Goal: Transaction & Acquisition: Purchase product/service

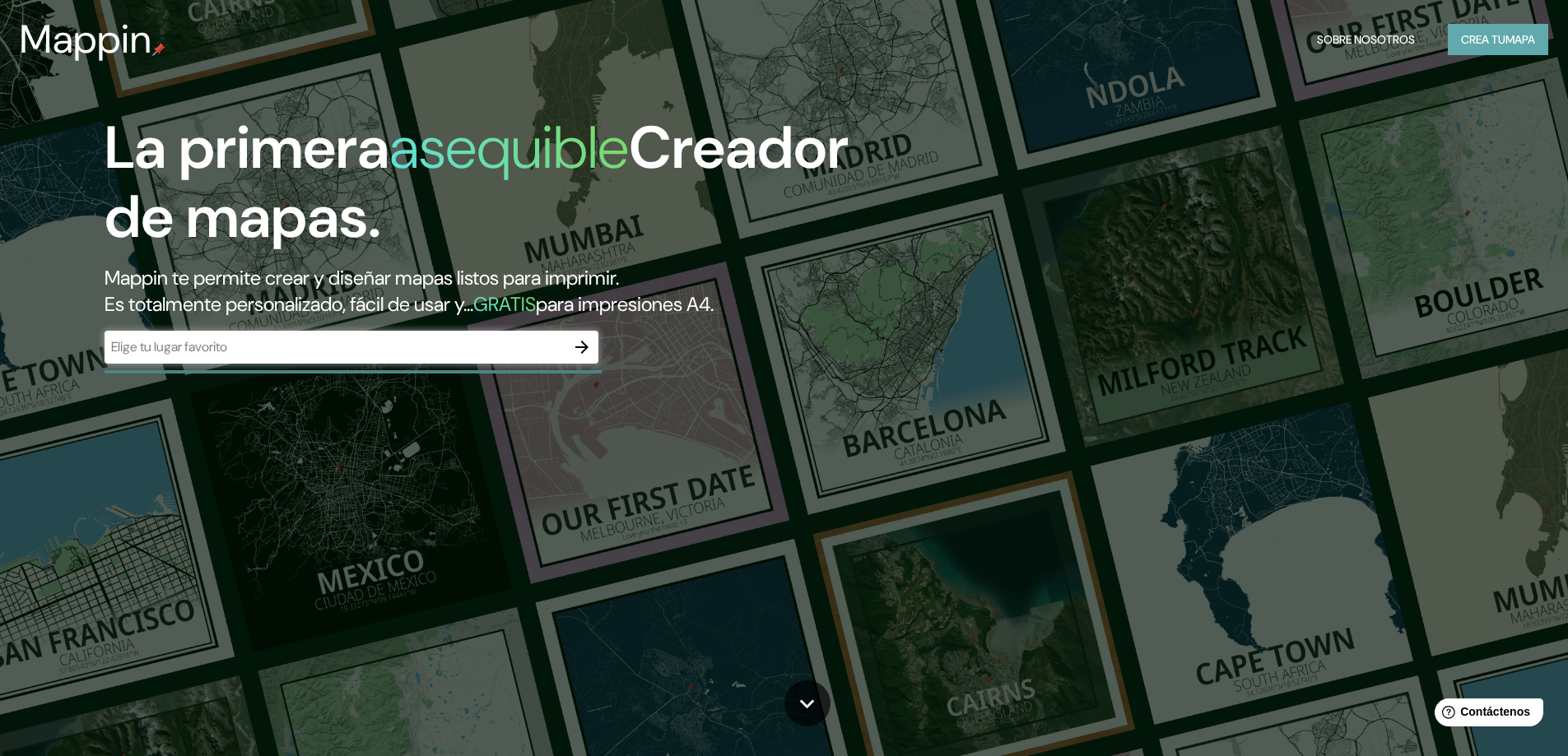
click at [1463, 39] on font "Crea tu" at bounding box center [1483, 39] width 44 height 15
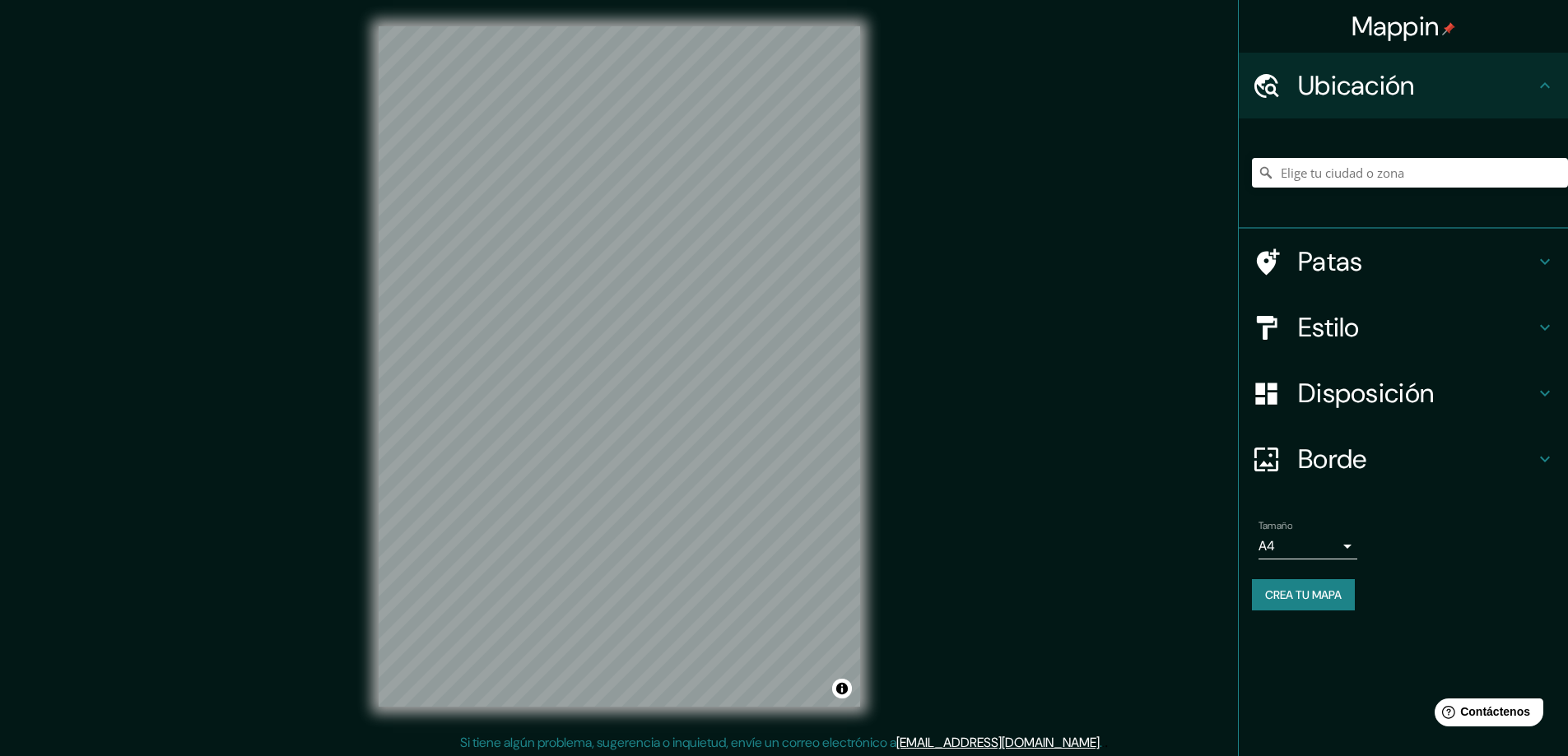
click at [1337, 255] on font "Patas" at bounding box center [1330, 261] width 65 height 35
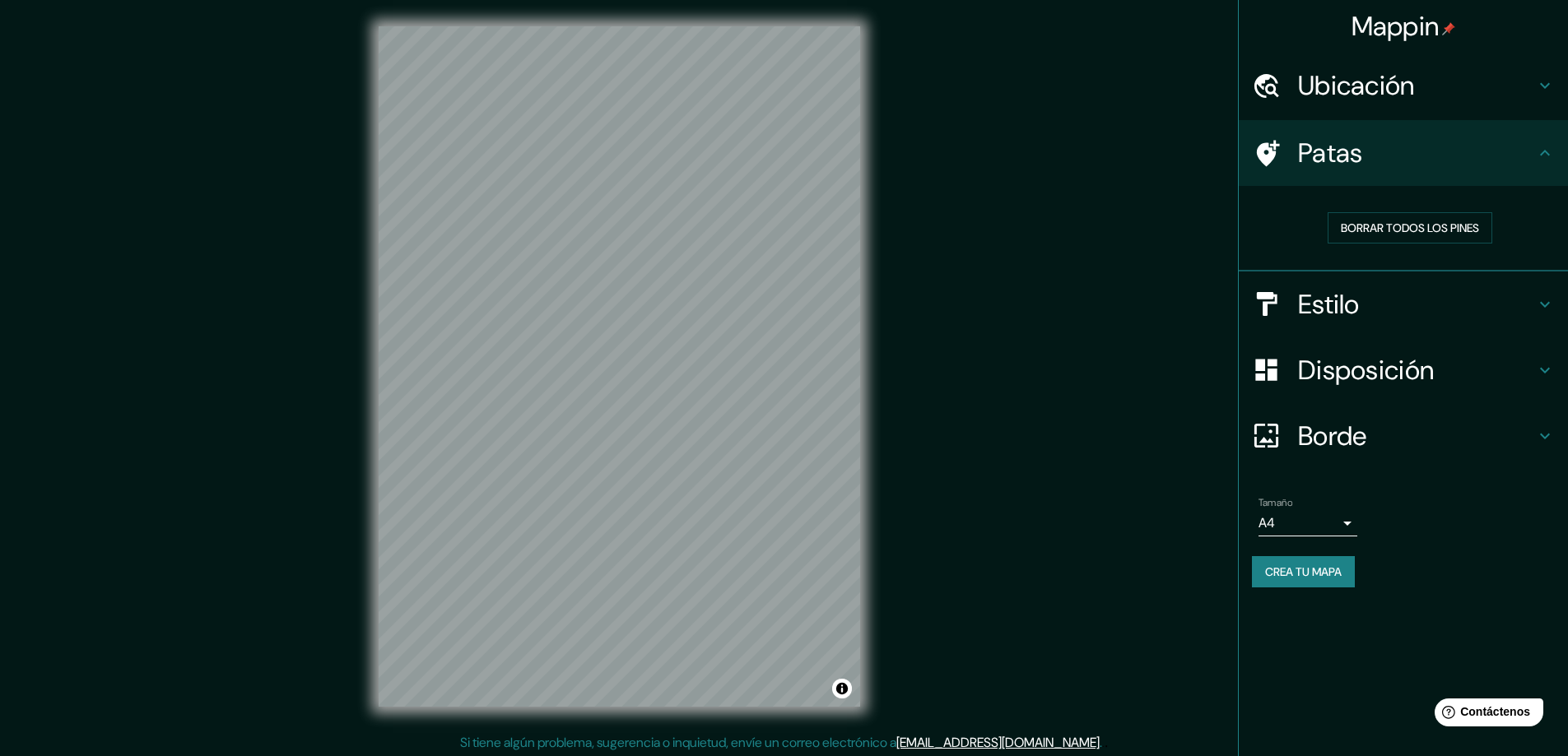
click at [1360, 170] on div "Patas" at bounding box center [1403, 153] width 329 height 66
click at [1366, 282] on div "Estilo" at bounding box center [1403, 305] width 329 height 66
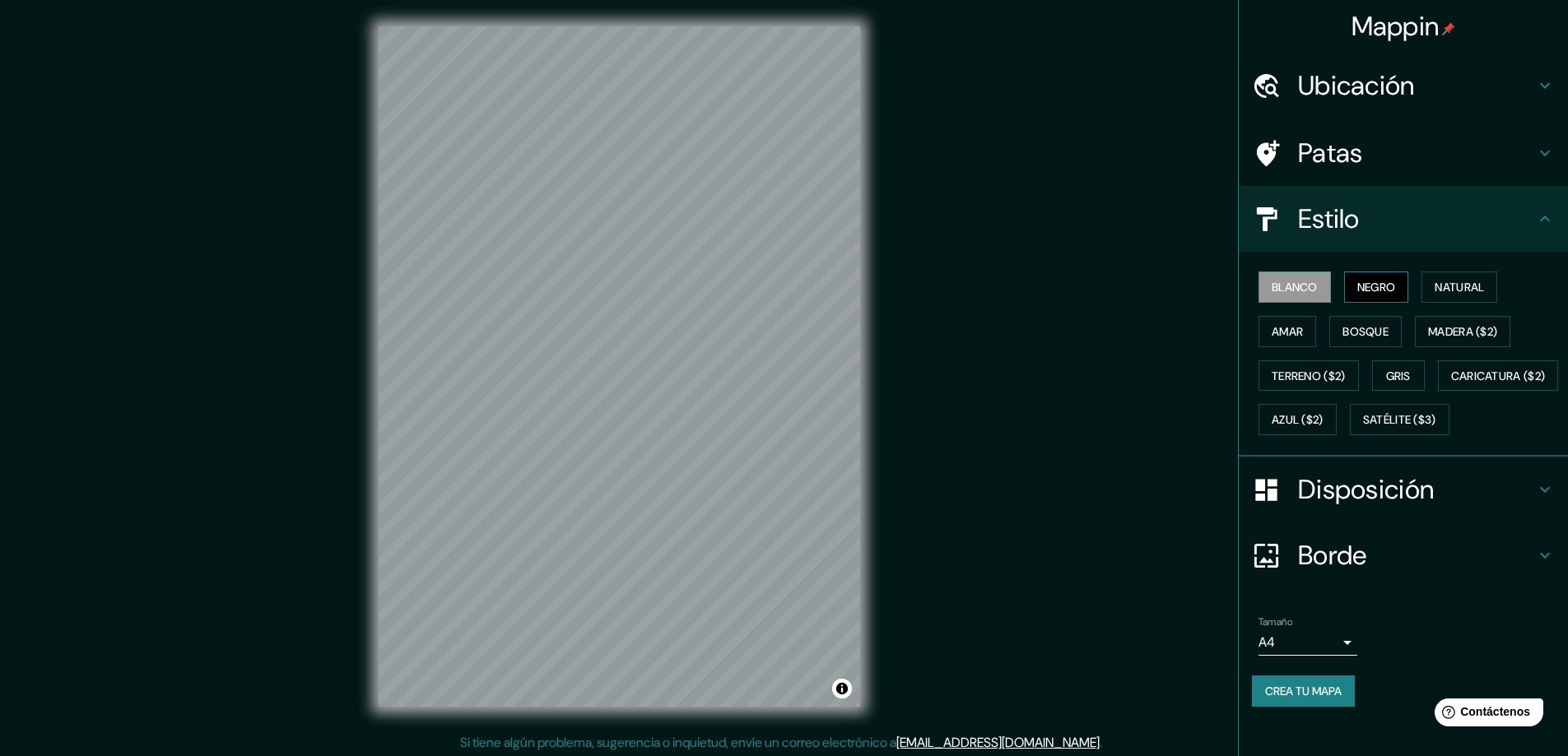
click at [1366, 282] on font "Negro" at bounding box center [1376, 287] width 39 height 15
click at [1448, 287] on font "Natural" at bounding box center [1458, 287] width 49 height 15
click at [1287, 336] on font "Amar" at bounding box center [1287, 331] width 31 height 15
click at [1350, 333] on font "Bosque" at bounding box center [1365, 331] width 46 height 15
click at [1428, 334] on font "Madera ($2)" at bounding box center [1463, 331] width 69 height 15
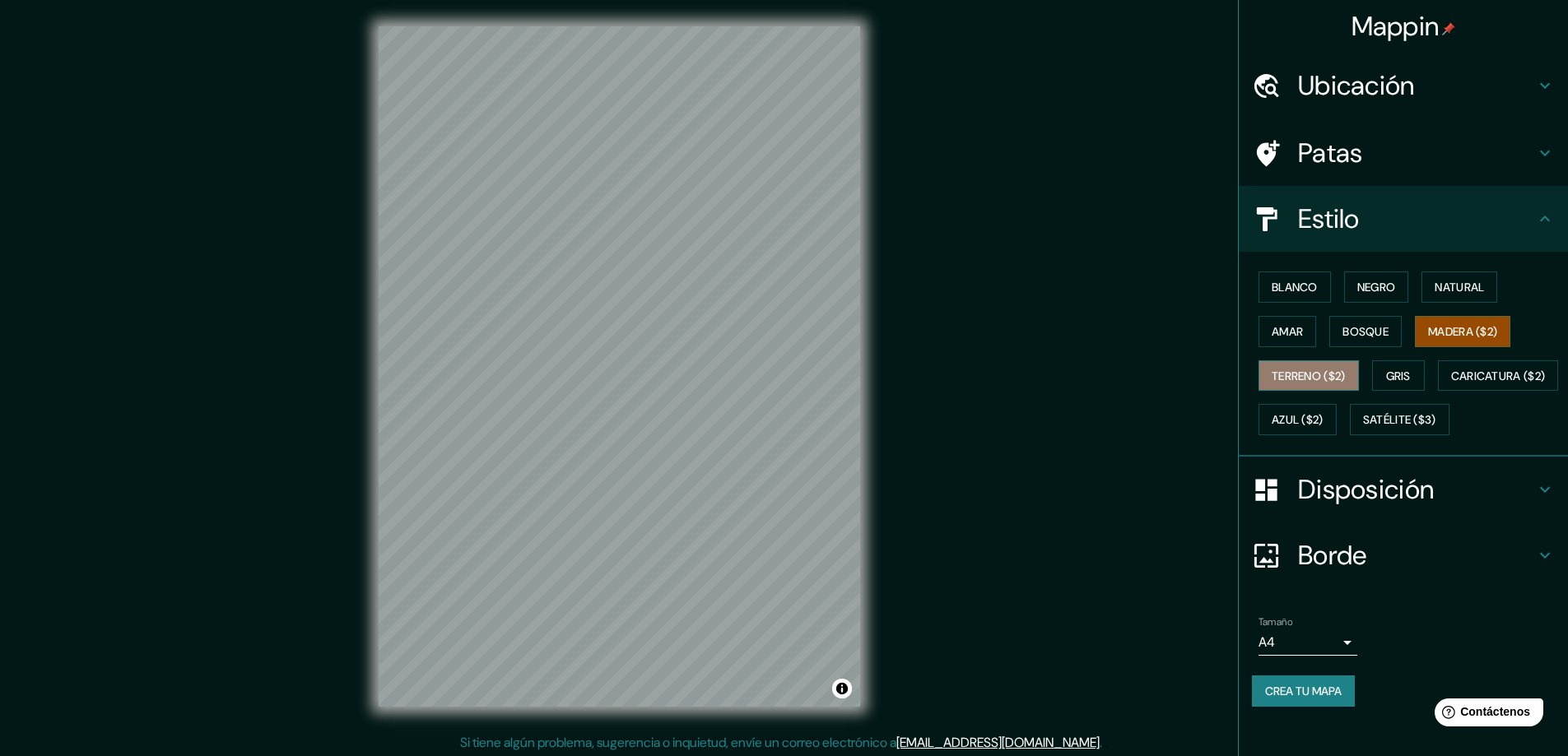
click at [1299, 373] on font "Terreno ($2)" at bounding box center [1309, 375] width 74 height 15
click at [1396, 378] on font "Gris" at bounding box center [1398, 375] width 25 height 15
click at [1347, 380] on button "Terreno ($2)" at bounding box center [1308, 375] width 100 height 31
click at [1338, 377] on button "Terreno ($2)" at bounding box center [1308, 375] width 100 height 31
click at [1372, 373] on button "Gris" at bounding box center [1398, 375] width 53 height 31
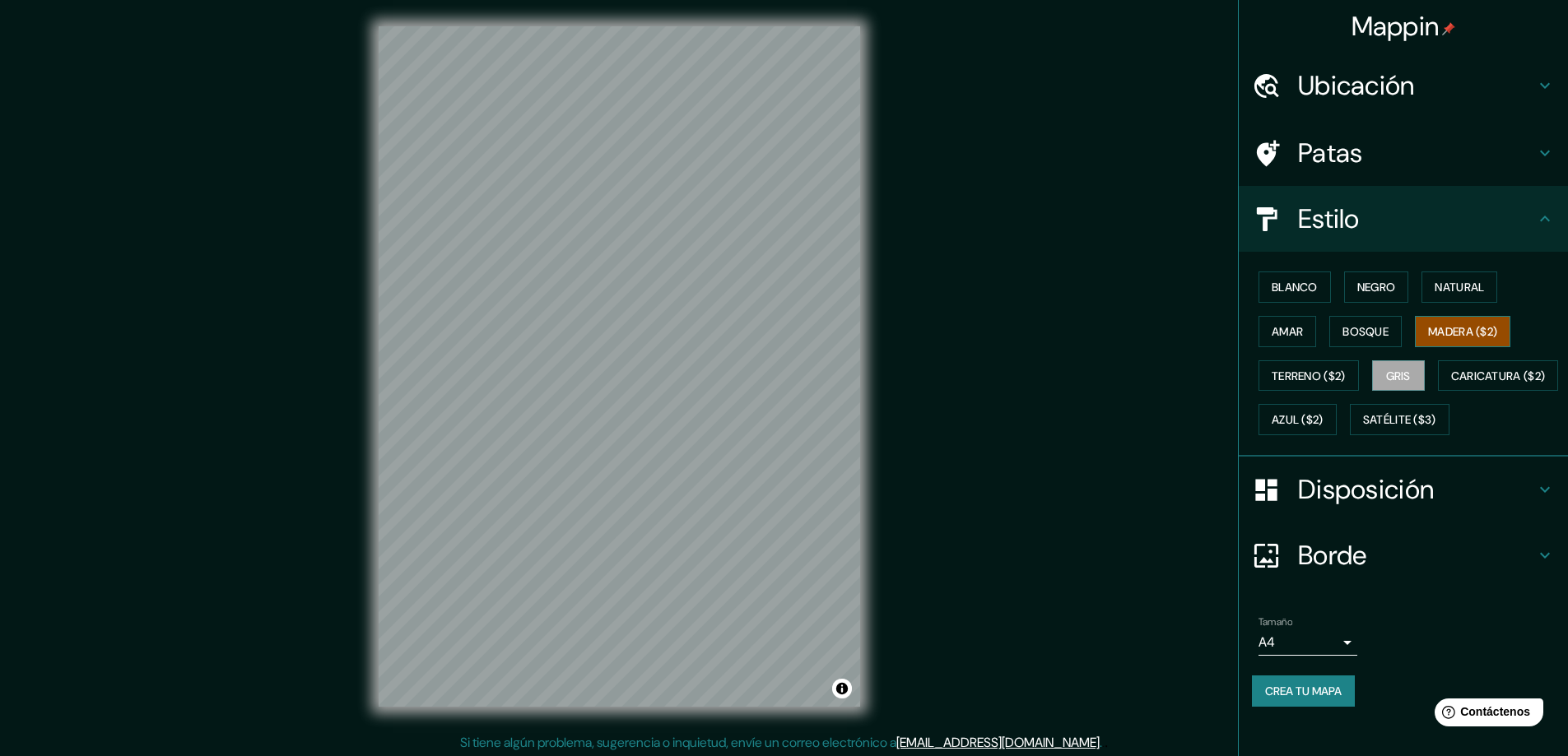
click at [1438, 324] on font "Madera ($2)" at bounding box center [1463, 331] width 69 height 15
click at [1451, 387] on font "Caricatura ($2)" at bounding box center [1498, 375] width 95 height 22
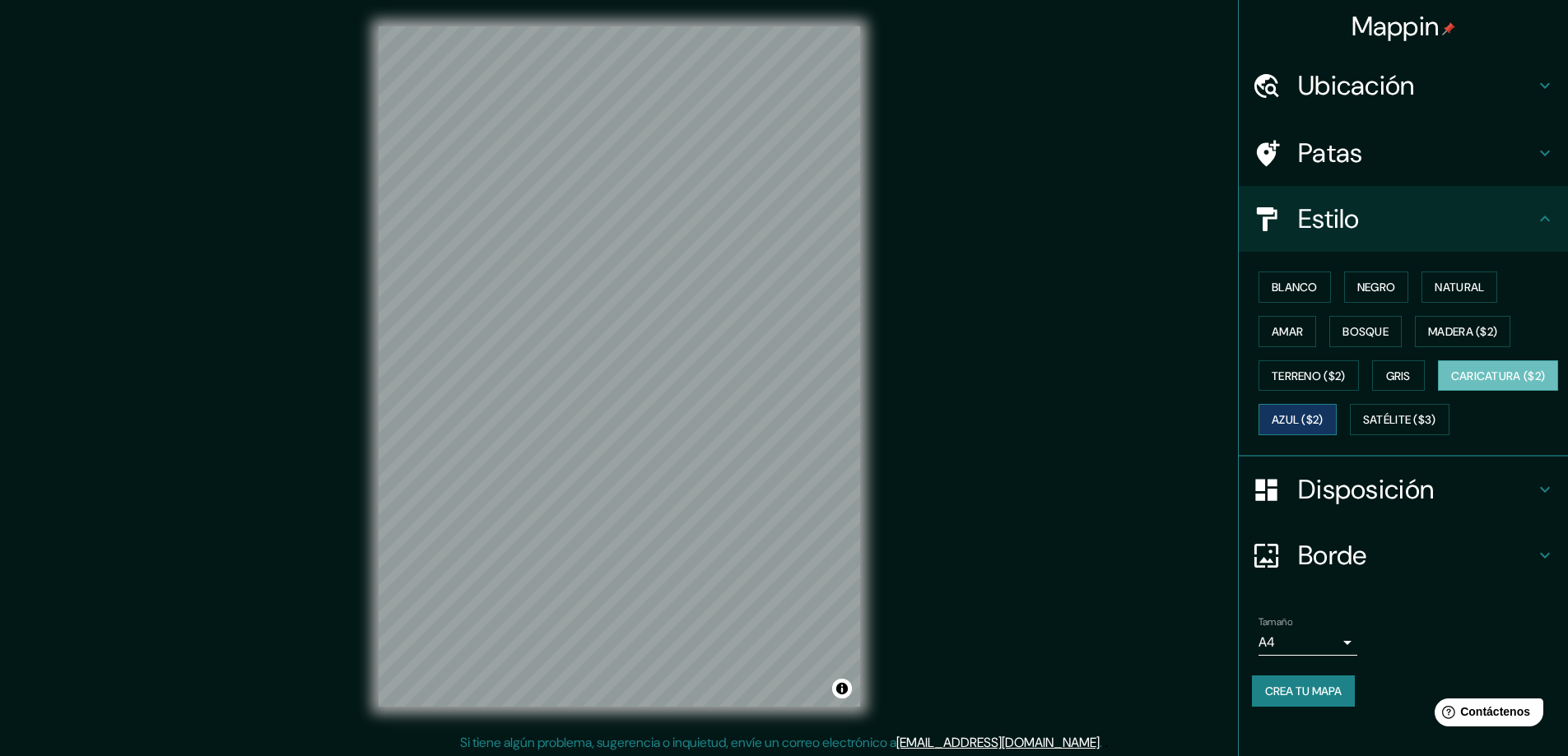
click at [1324, 421] on font "Azul ($2)" at bounding box center [1298, 419] width 52 height 15
click at [1363, 428] on font "Satélite ($3)" at bounding box center [1399, 419] width 73 height 15
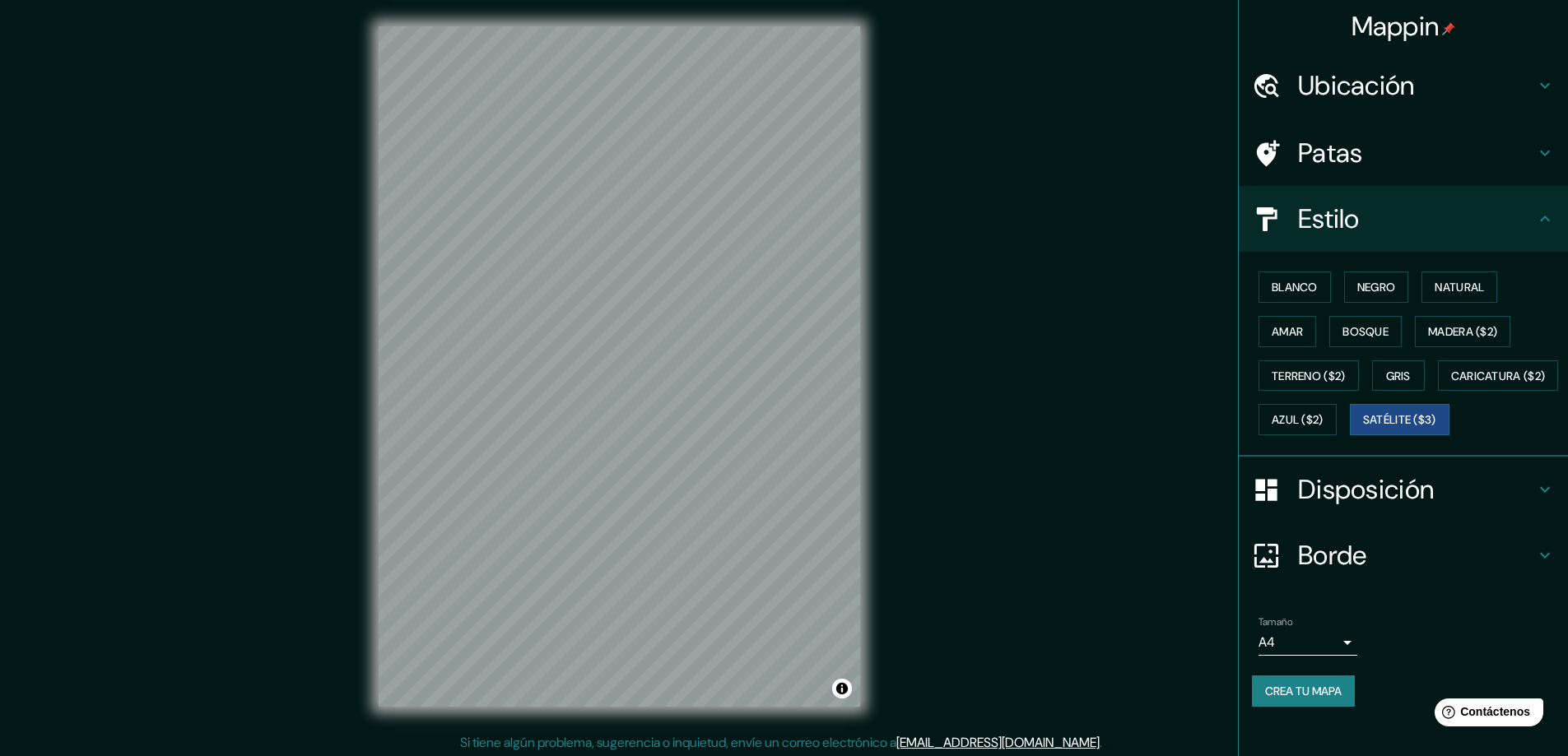
click at [1338, 507] on font "Disposición" at bounding box center [1365, 489] width 136 height 35
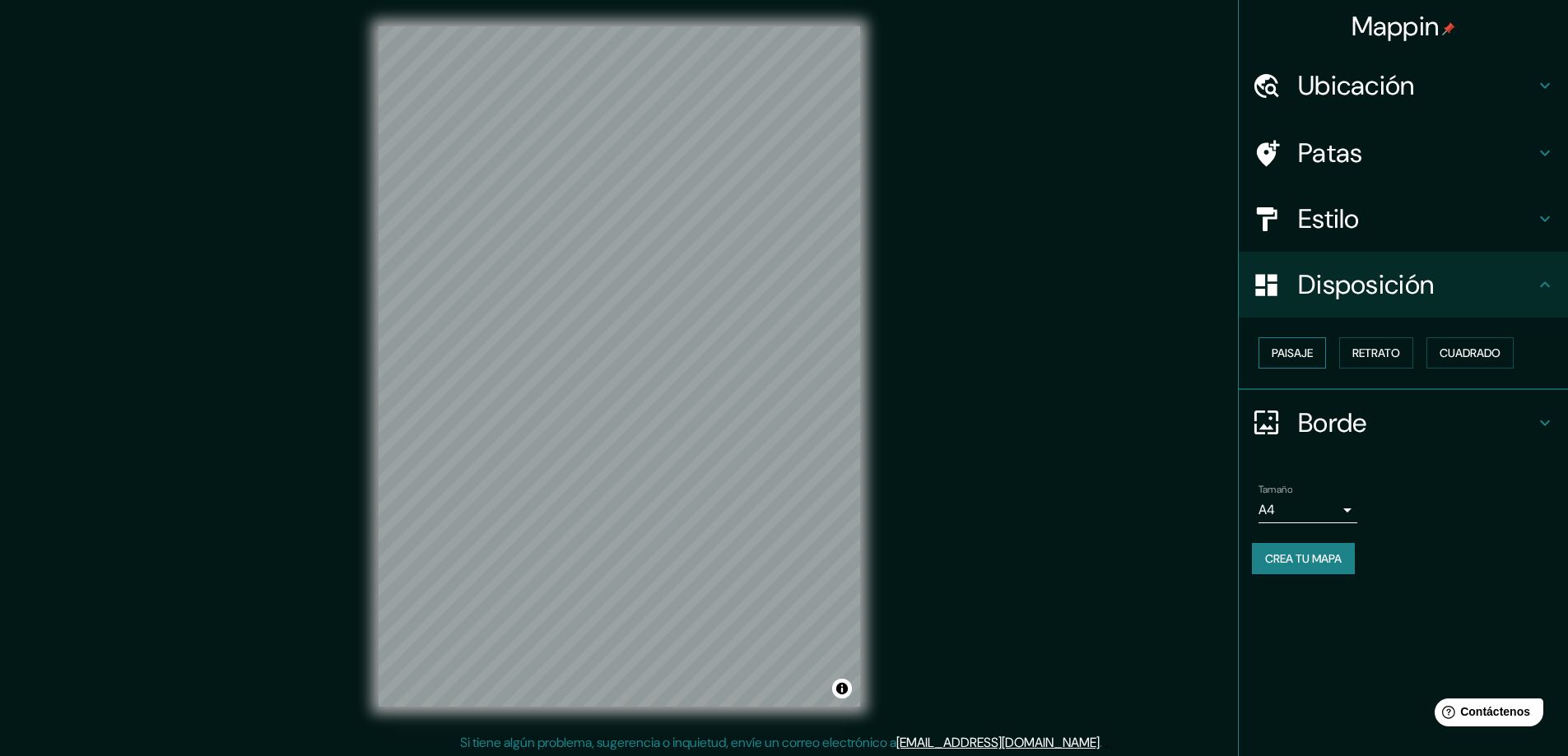
click at [1328, 349] on div "Paisaje Retrato Cuadrado" at bounding box center [1410, 352] width 316 height 44
click at [1320, 353] on button "Paisaje" at bounding box center [1292, 353] width 67 height 31
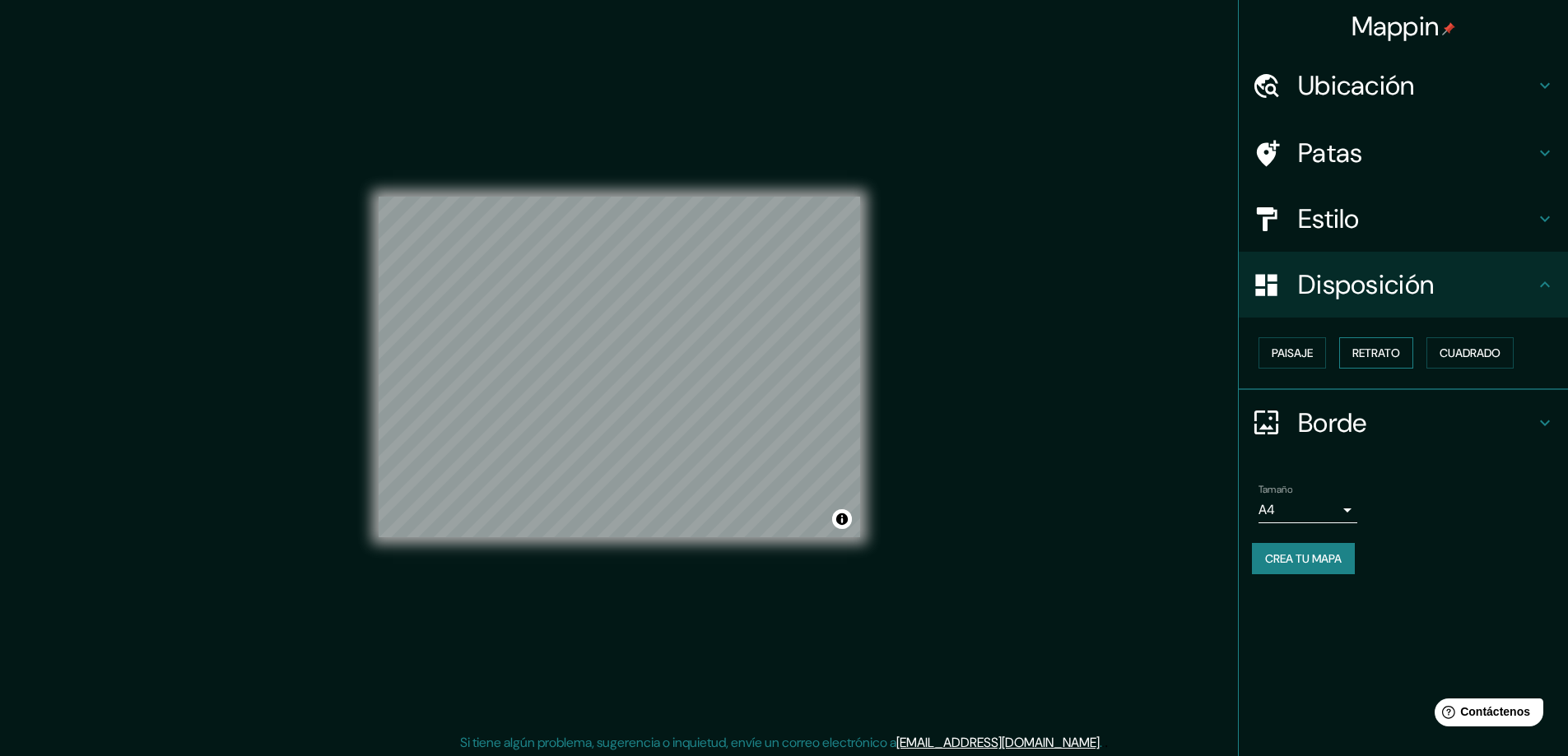
click at [1371, 361] on font "Retrato" at bounding box center [1375, 353] width 47 height 22
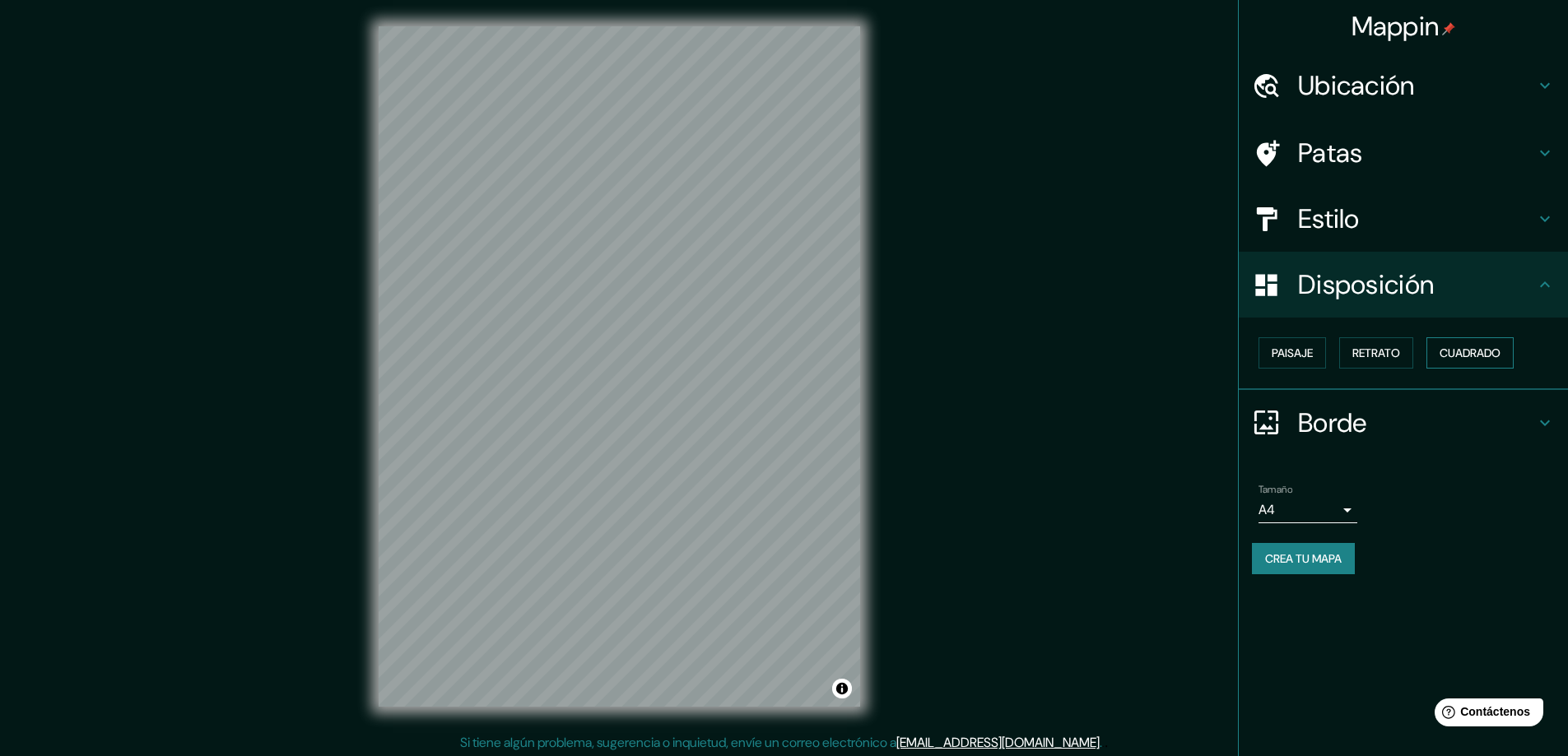
click at [1483, 365] on button "Cuadrado" at bounding box center [1470, 353] width 87 height 31
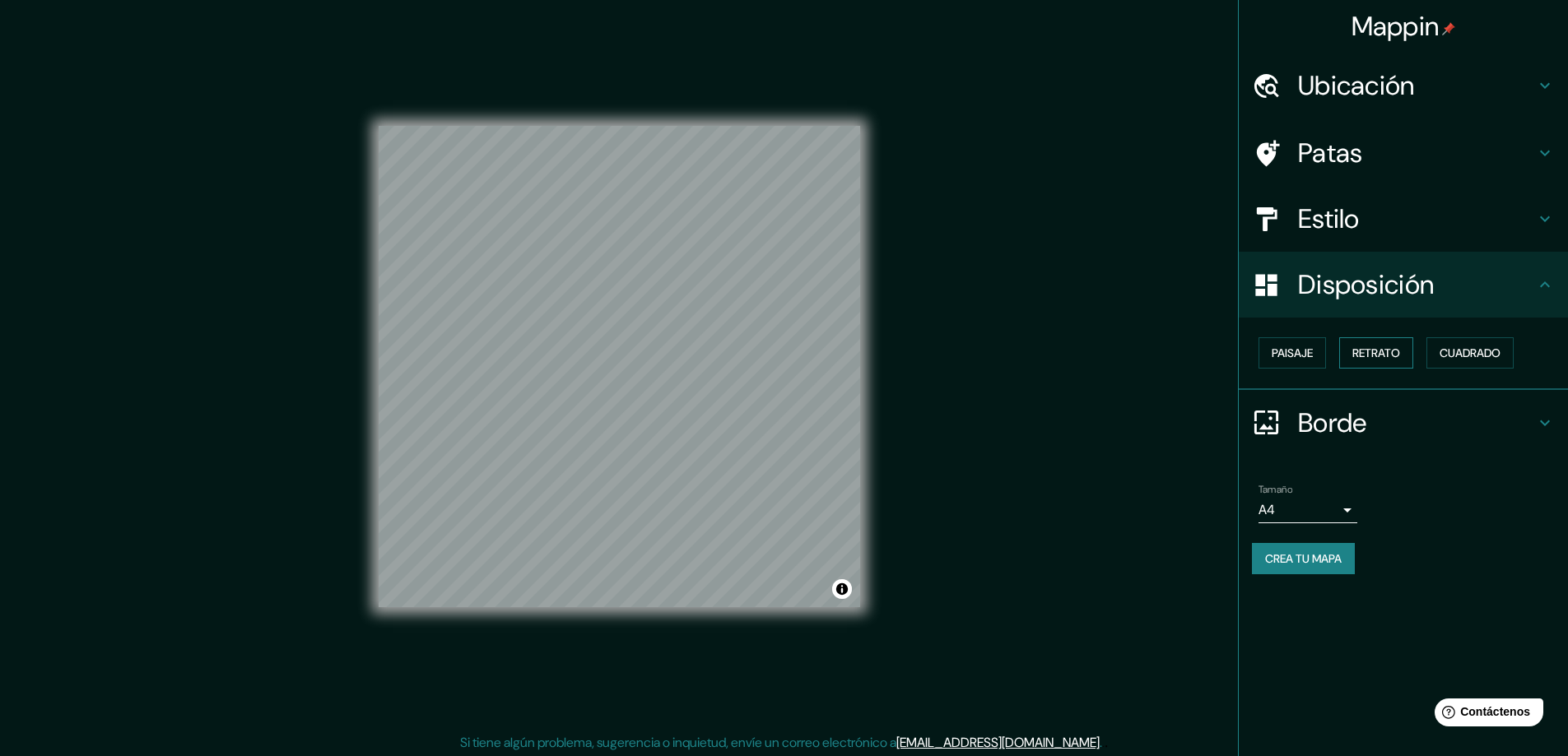
click at [1383, 359] on font "Retrato" at bounding box center [1375, 352] width 47 height 15
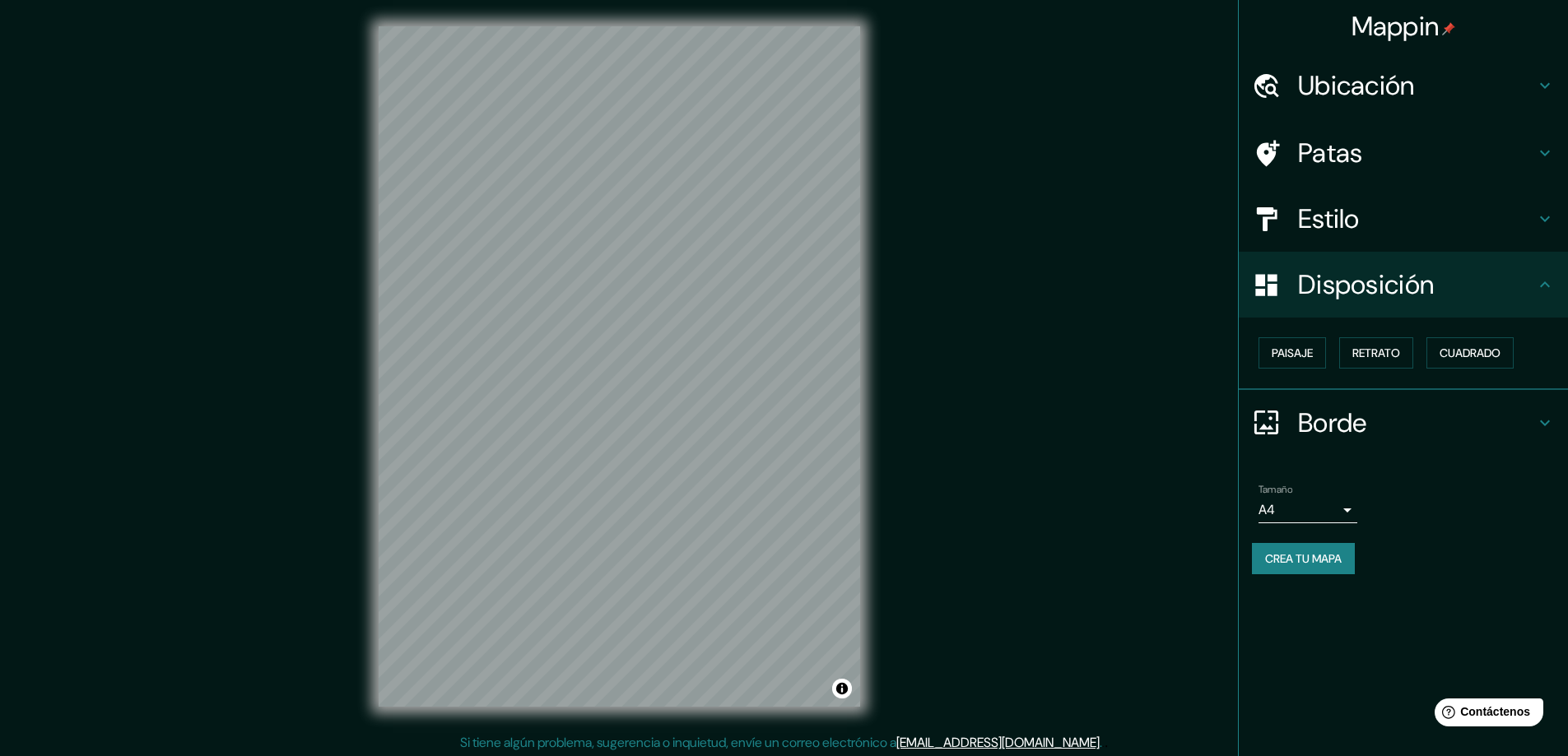
click at [1352, 421] on font "Borde" at bounding box center [1332, 423] width 69 height 35
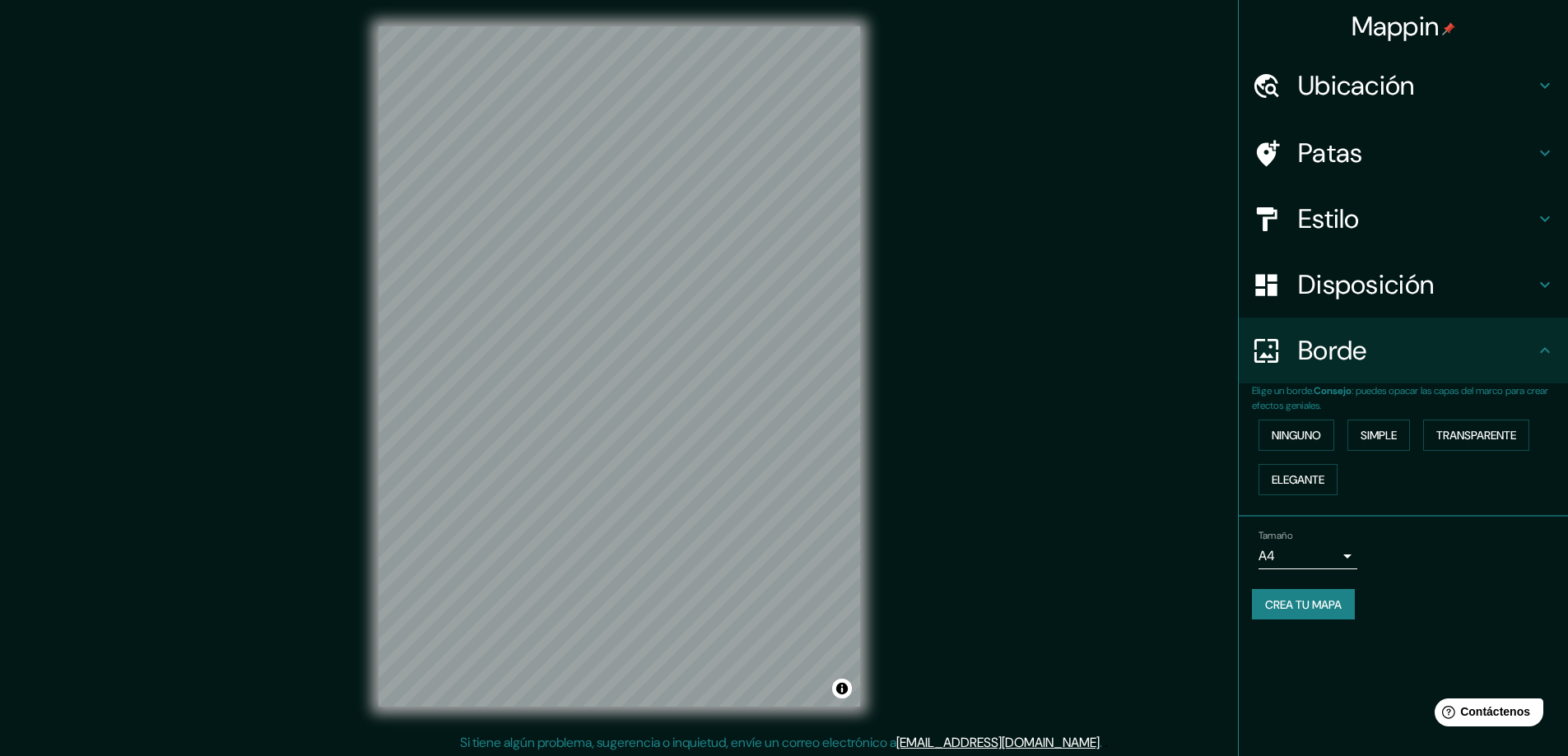
click at [1326, 87] on font "Ubicación" at bounding box center [1356, 85] width 117 height 35
